Goal: Information Seeking & Learning: Check status

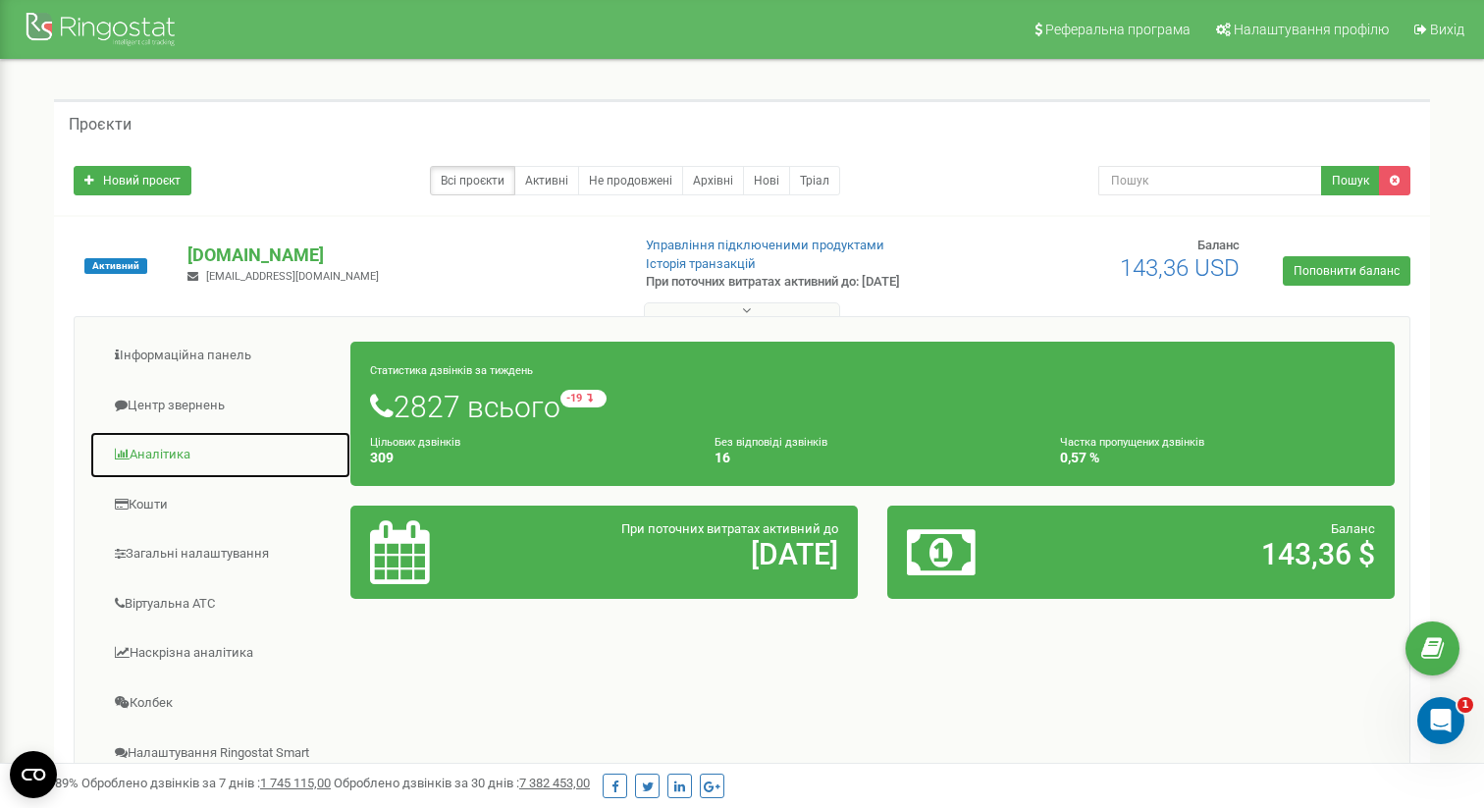
click at [182, 446] on link "Аналiтика" at bounding box center [220, 455] width 262 height 48
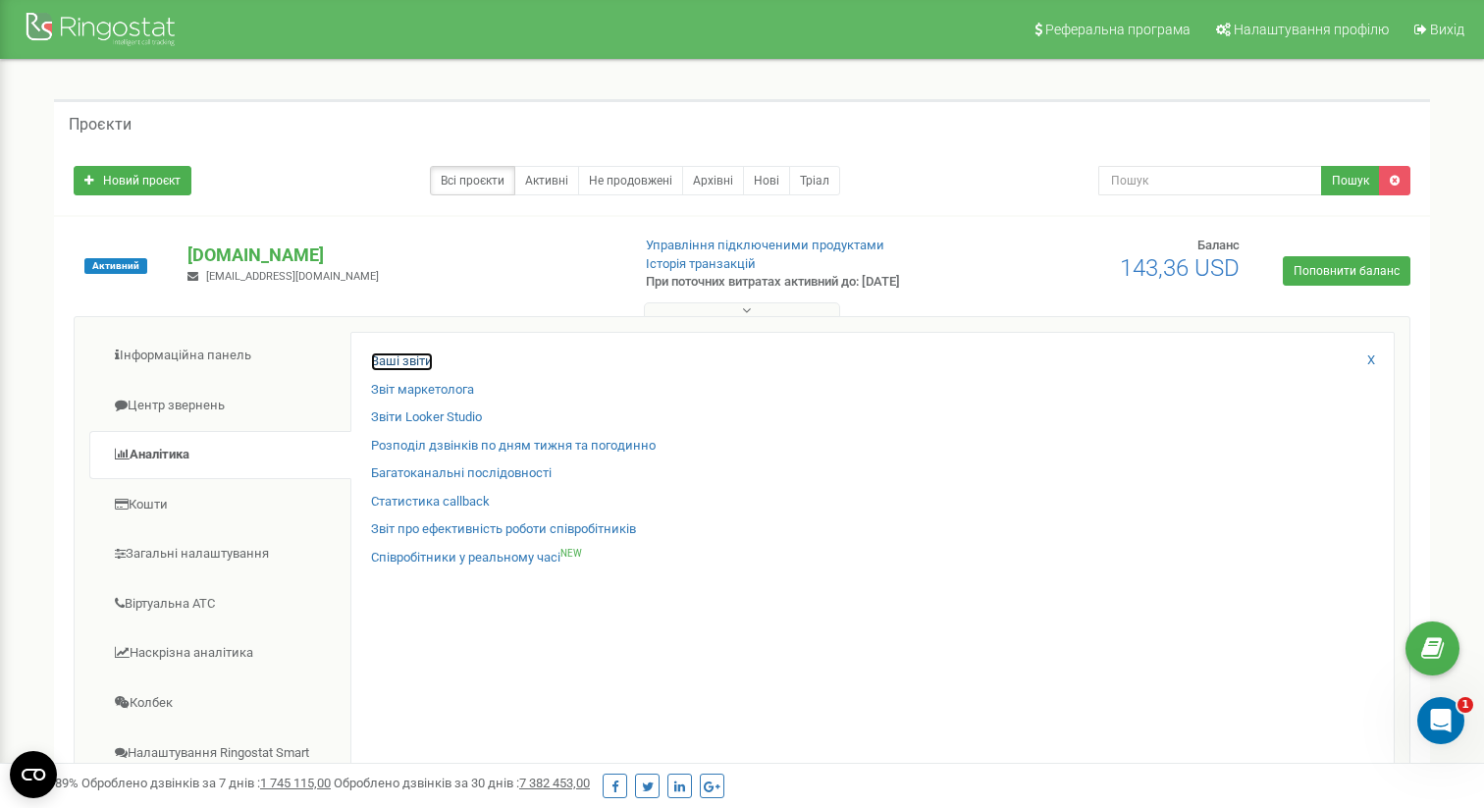
click at [414, 360] on link "Ваші звіти" at bounding box center [402, 361] width 62 height 19
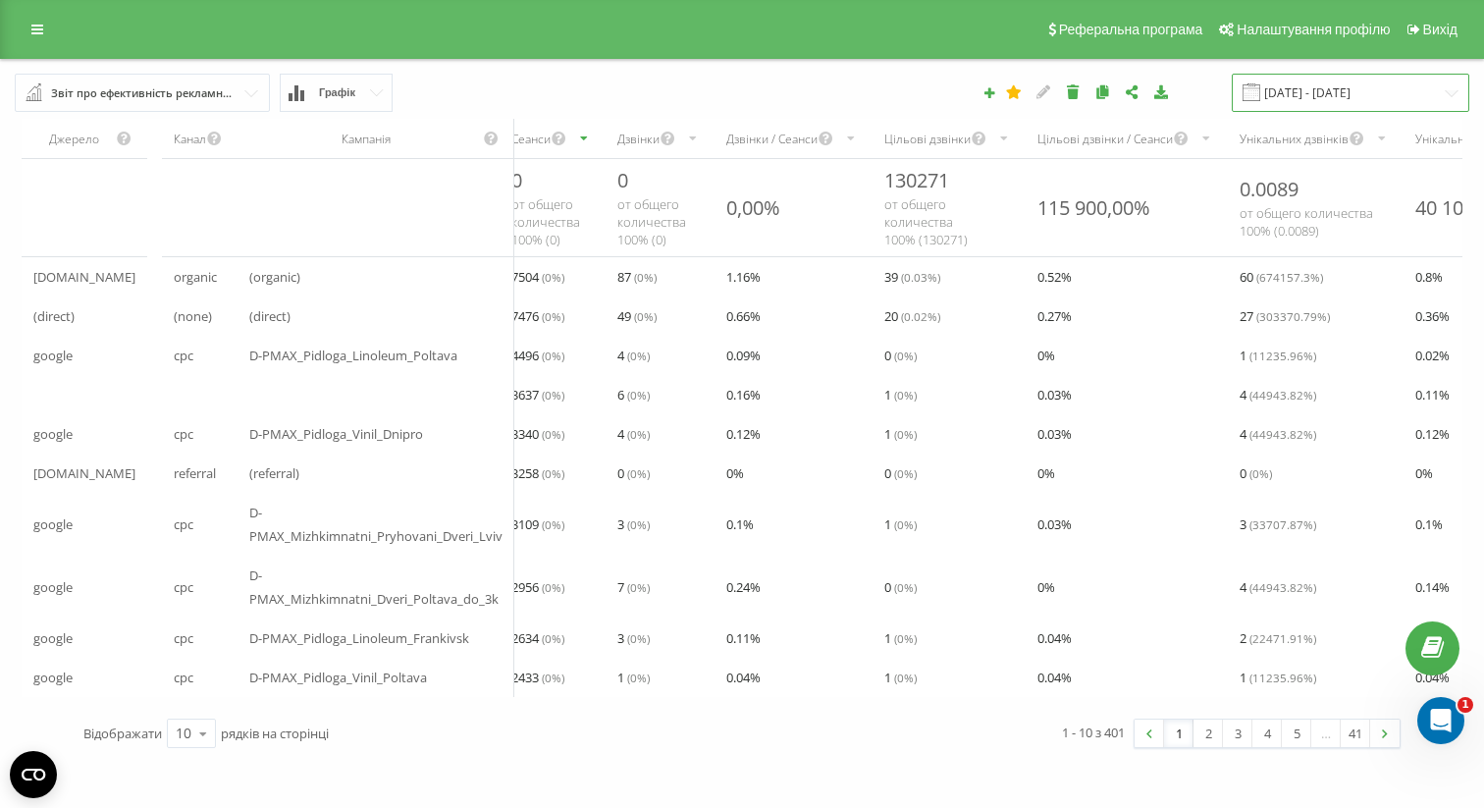
click at [1348, 80] on input "[DATE] - [DATE]" at bounding box center [1350, 93] width 237 height 38
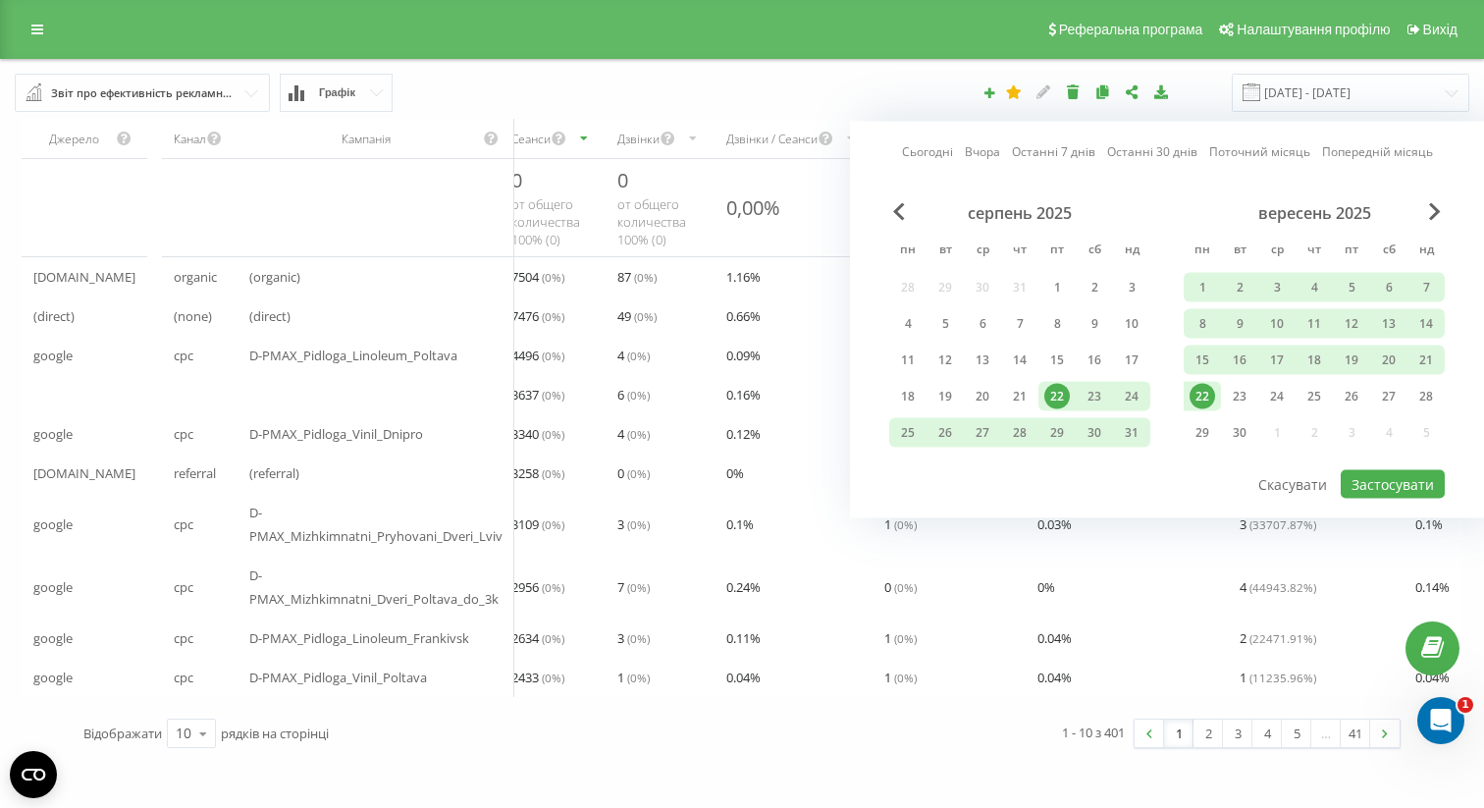
click at [916, 155] on link "Сьогодні" at bounding box center [927, 151] width 51 height 19
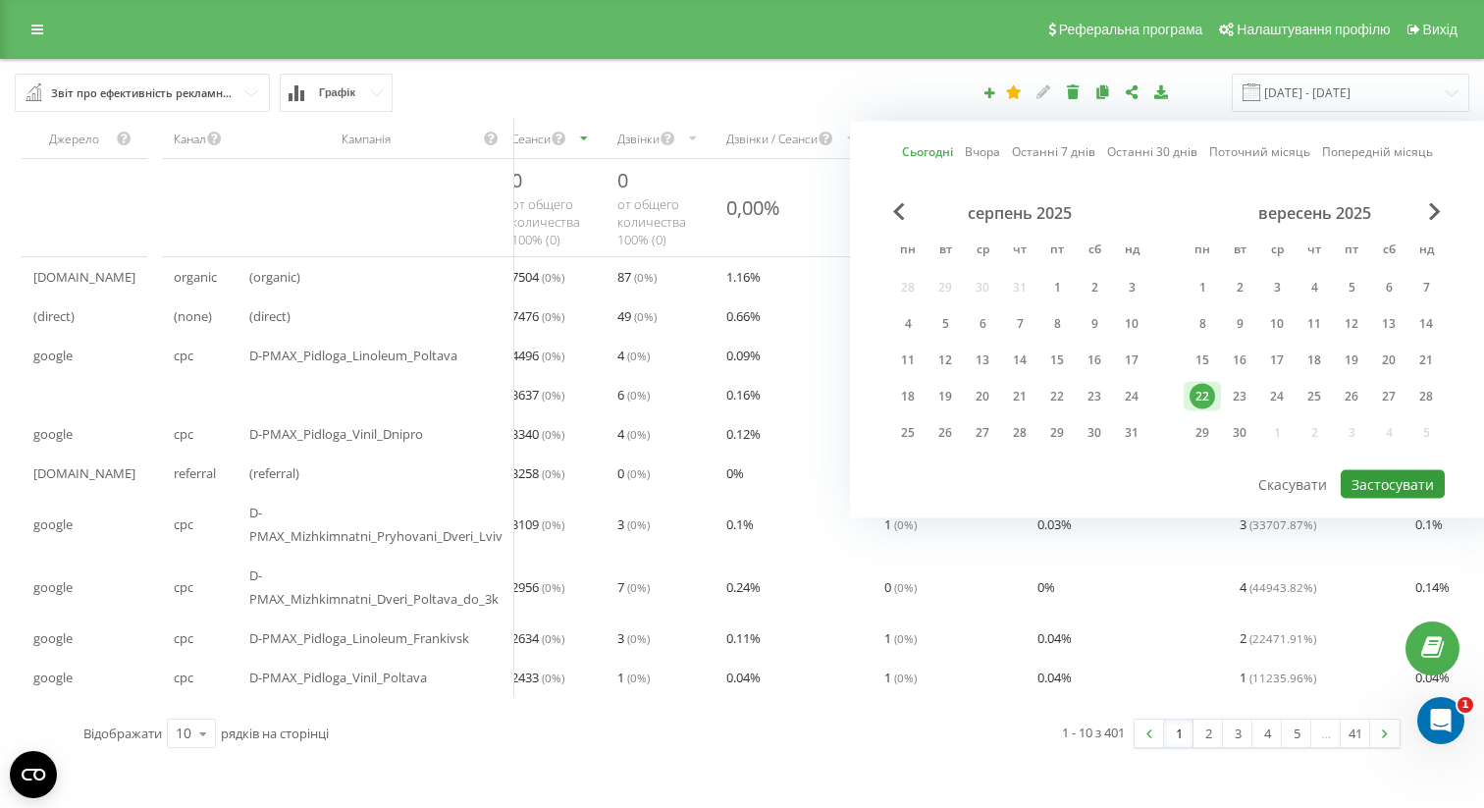
click at [1361, 488] on button "Застосувати" at bounding box center [1393, 484] width 104 height 28
type input "[DATE] - [DATE]"
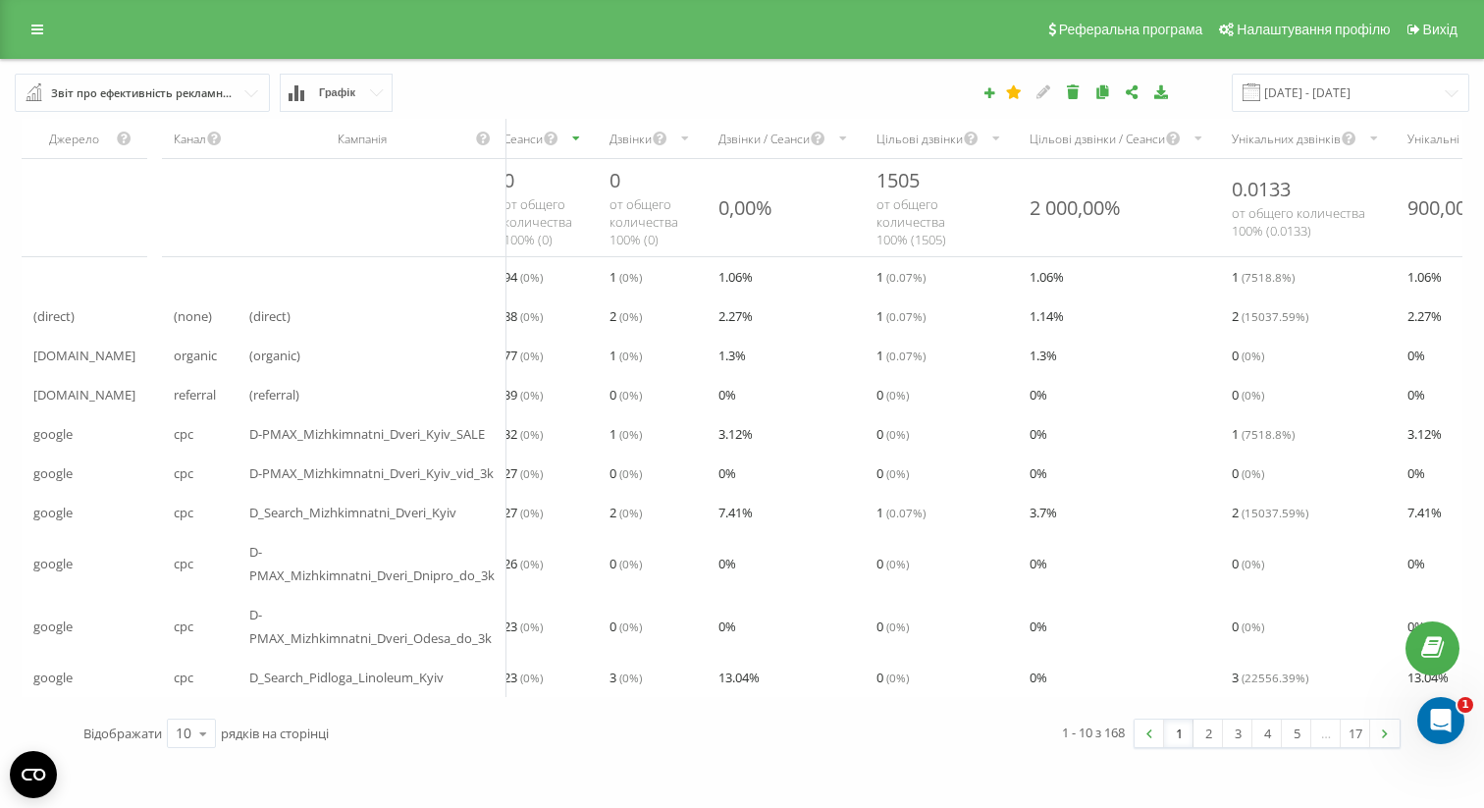
click at [644, 135] on div "Дзвінки" at bounding box center [630, 139] width 42 height 17
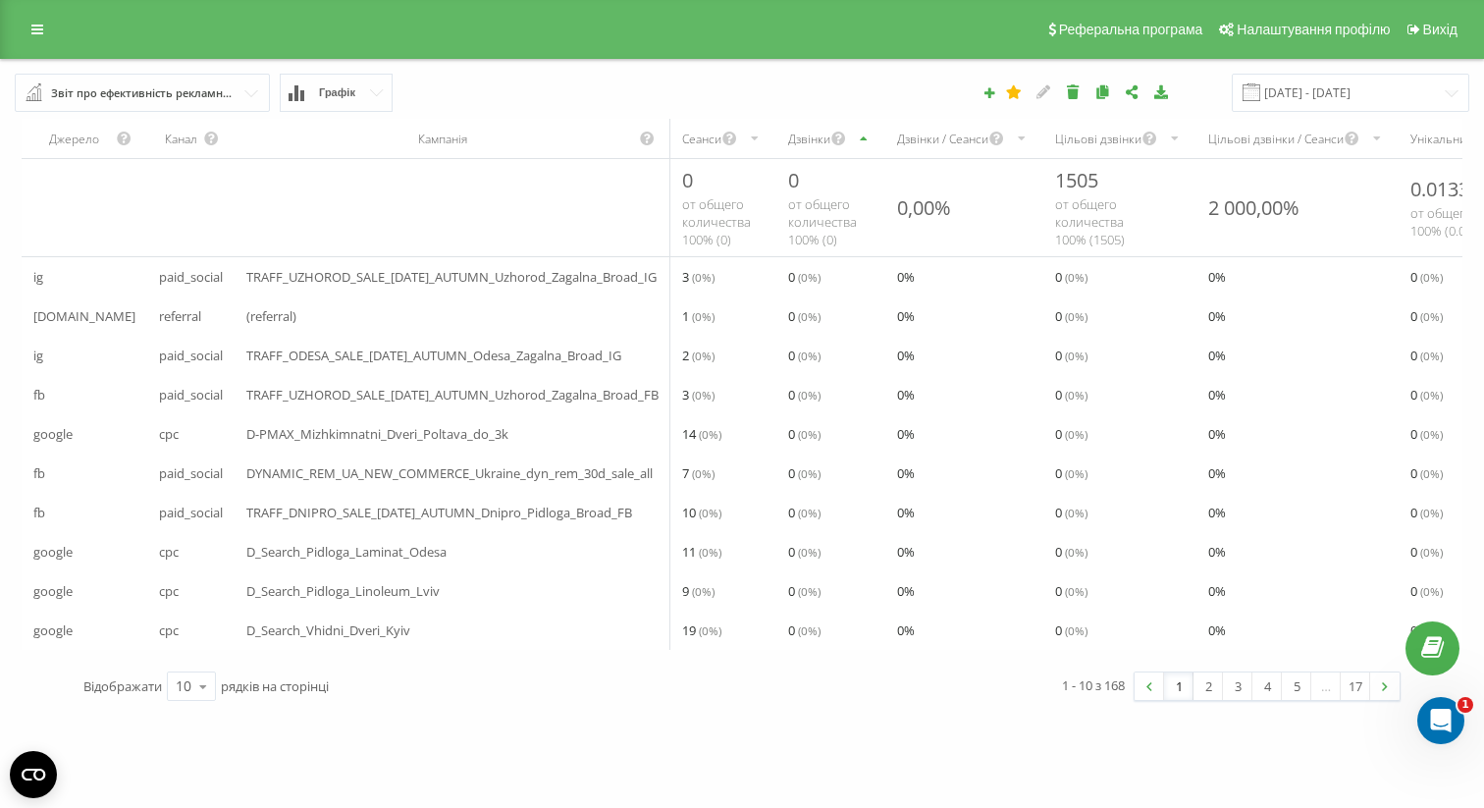
click at [814, 135] on div "Дзвінки" at bounding box center [809, 139] width 42 height 17
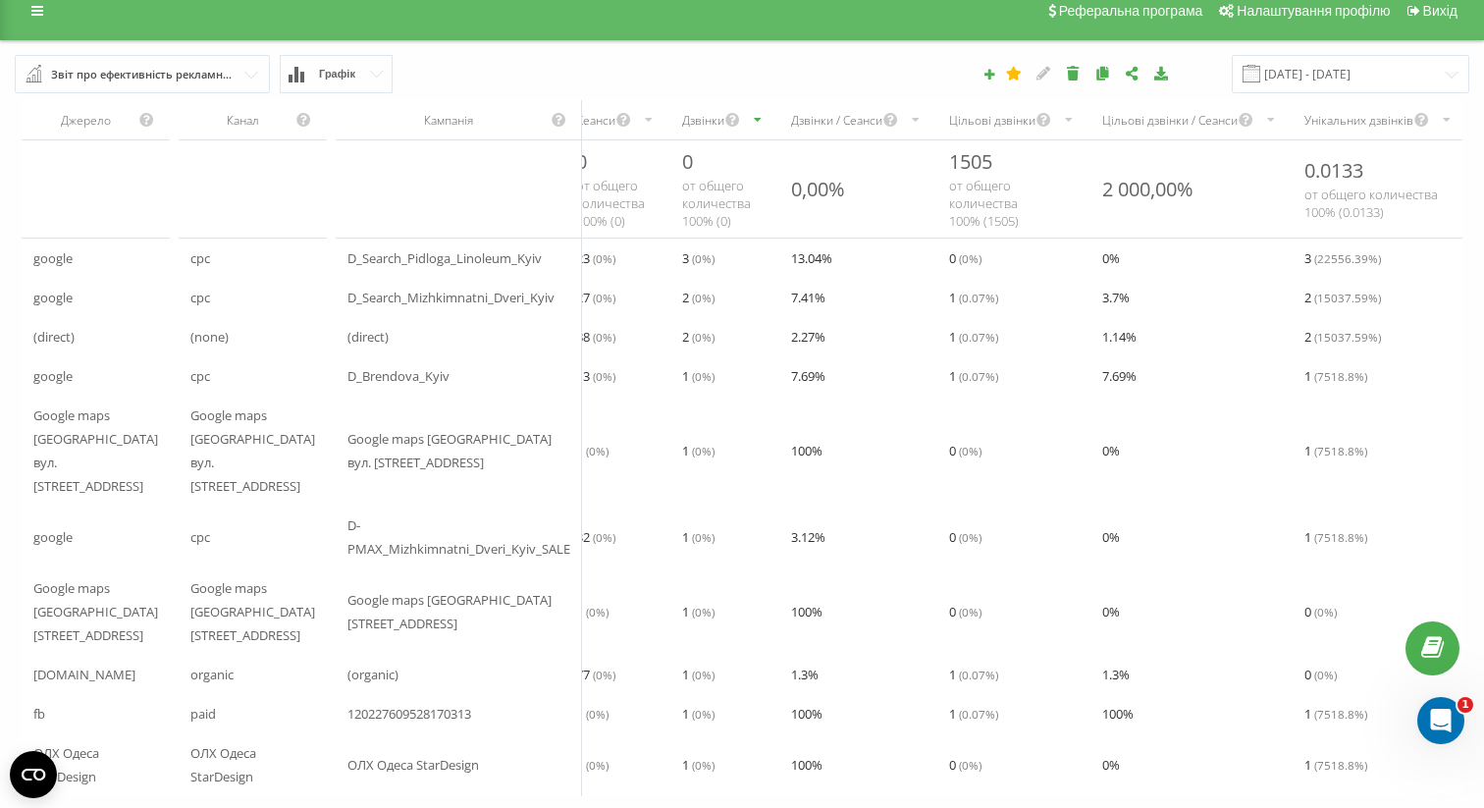
scroll to position [53, 0]
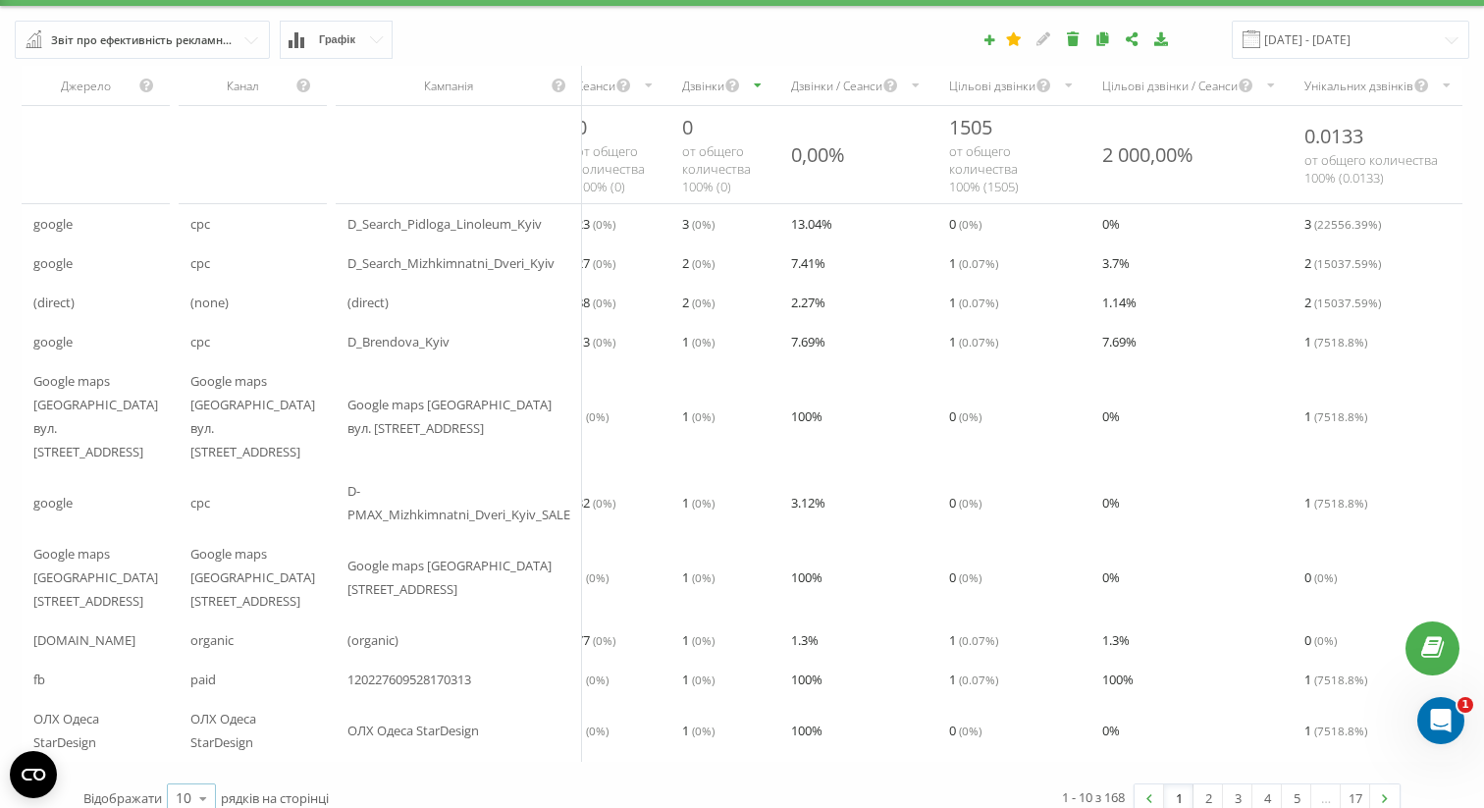
click at [189, 779] on icon at bounding box center [202, 798] width 29 height 38
click at [198, 727] on div "50" at bounding box center [191, 741] width 47 height 28
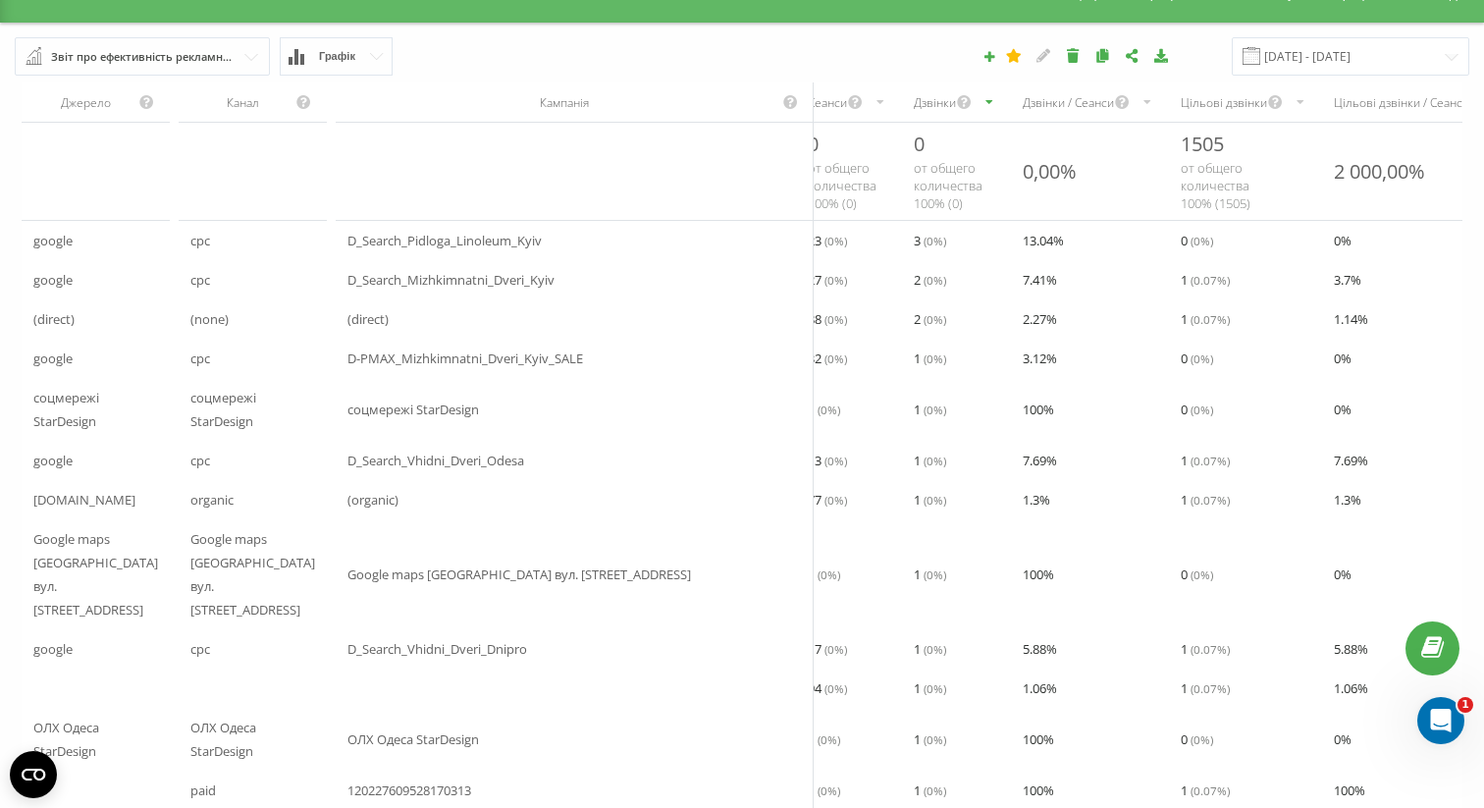
scroll to position [0, 0]
